Goal: Transaction & Acquisition: Obtain resource

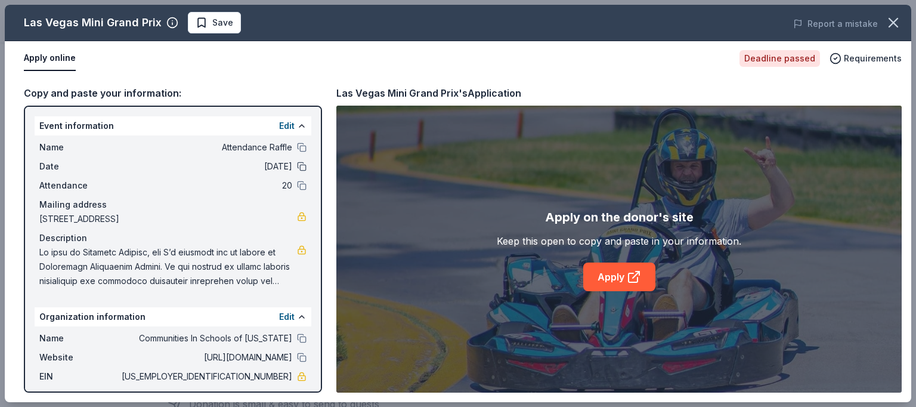
click at [297, 165] on button at bounding box center [302, 167] width 10 height 10
click at [898, 22] on icon "button" at bounding box center [893, 22] width 17 height 17
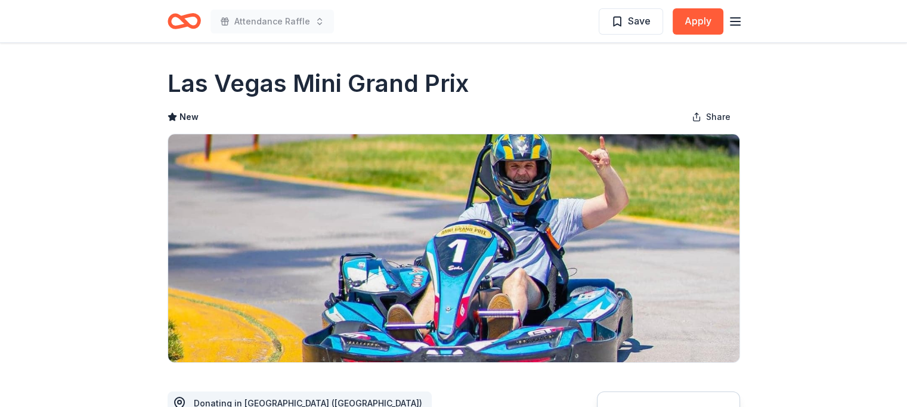
click at [734, 18] on line "button" at bounding box center [735, 18] width 10 height 0
